Goal: Task Accomplishment & Management: Use online tool/utility

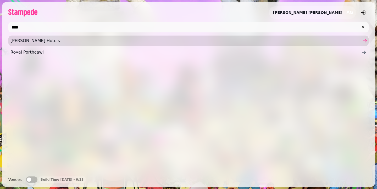
type input "****"
click at [119, 43] on span "[PERSON_NAME] Hotels" at bounding box center [185, 41] width 351 height 6
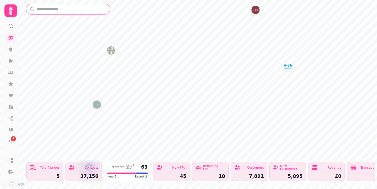
click at [92, 10] on input "text" at bounding box center [68, 9] width 84 height 10
click at [12, 17] on div at bounding box center [10, 24] width 9 height 14
click at [12, 14] on icon at bounding box center [11, 11] width 4 height 8
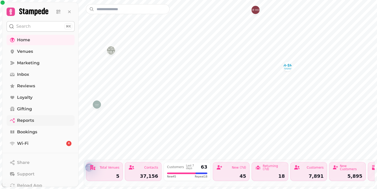
click at [42, 119] on link "Reports" at bounding box center [41, 121] width 68 height 10
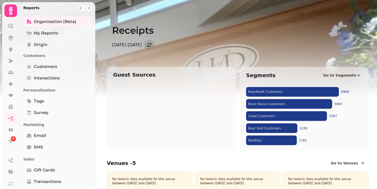
type input "****"
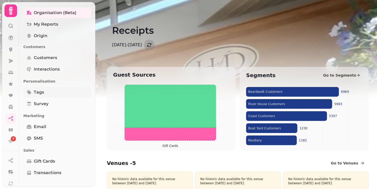
scroll to position [9, 0]
click at [14, 15] on icon at bounding box center [11, 11] width 10 height 10
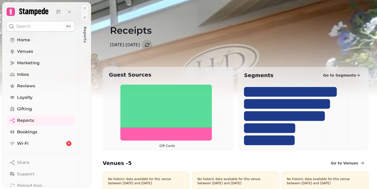
scroll to position [0, 0]
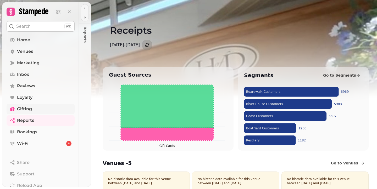
click at [27, 110] on span "Gifting" at bounding box center [24, 109] width 15 height 6
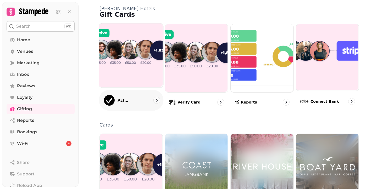
click at [143, 64] on img at bounding box center [131, 55] width 64 height 64
select select "******"
select select "**"
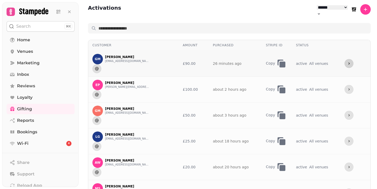
click at [347, 62] on icon "more" at bounding box center [349, 64] width 4 height 4
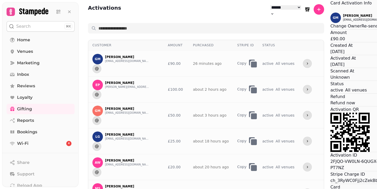
scroll to position [70, 0]
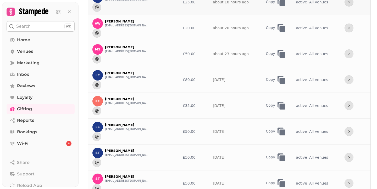
scroll to position [177, 0]
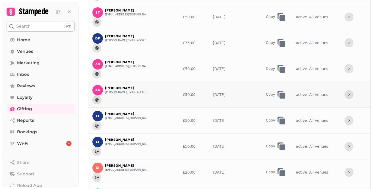
scroll to position [308, 0]
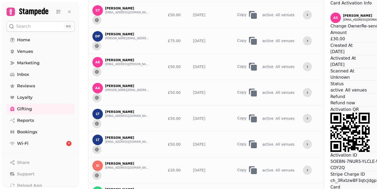
scroll to position [0, 0]
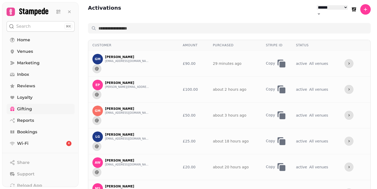
click at [38, 112] on link "Gifting" at bounding box center [41, 109] width 68 height 10
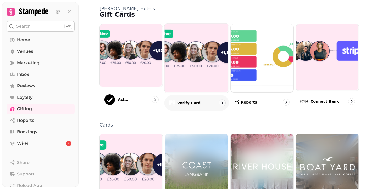
click at [196, 61] on img at bounding box center [196, 57] width 64 height 69
